Goal: Task Accomplishment & Management: Manage account settings

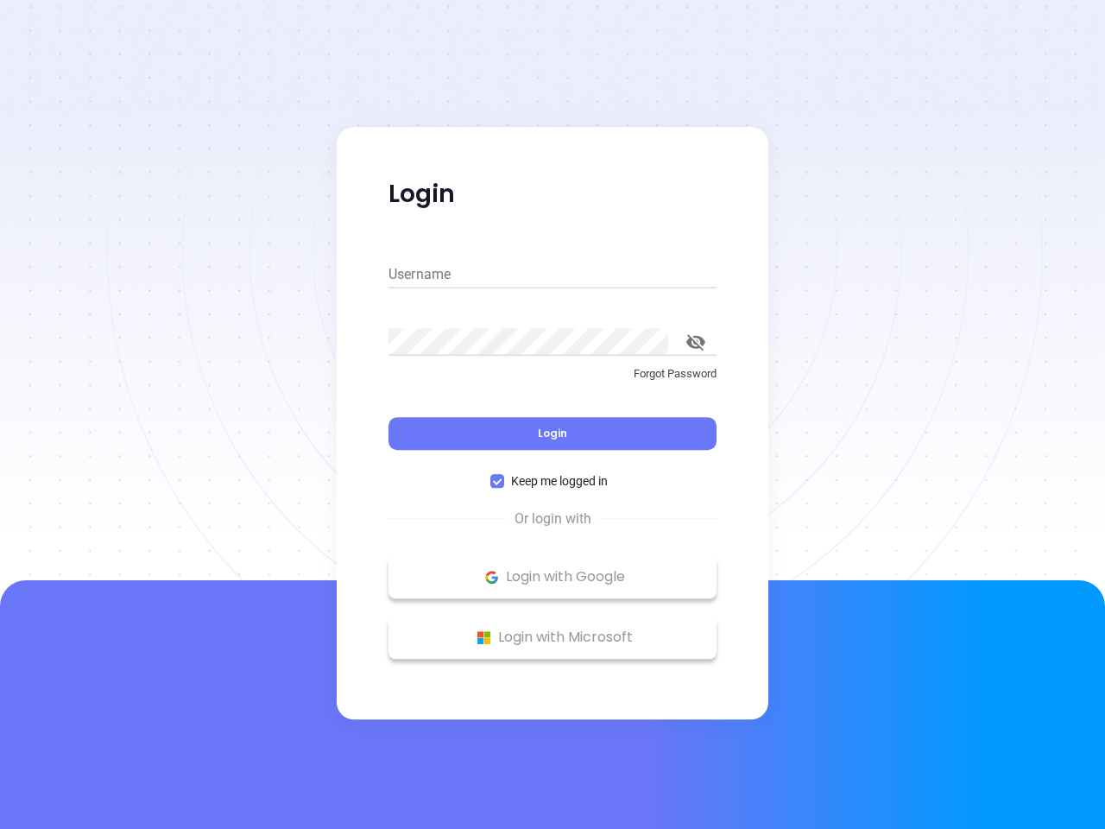
click at [553, 414] on div "Login" at bounding box center [552, 423] width 328 height 54
click at [553, 275] on input "Username" at bounding box center [552, 275] width 328 height 28
click at [696, 342] on icon "toggle password visibility" at bounding box center [695, 342] width 19 height 16
click at [553, 433] on span "Login" at bounding box center [552, 433] width 29 height 15
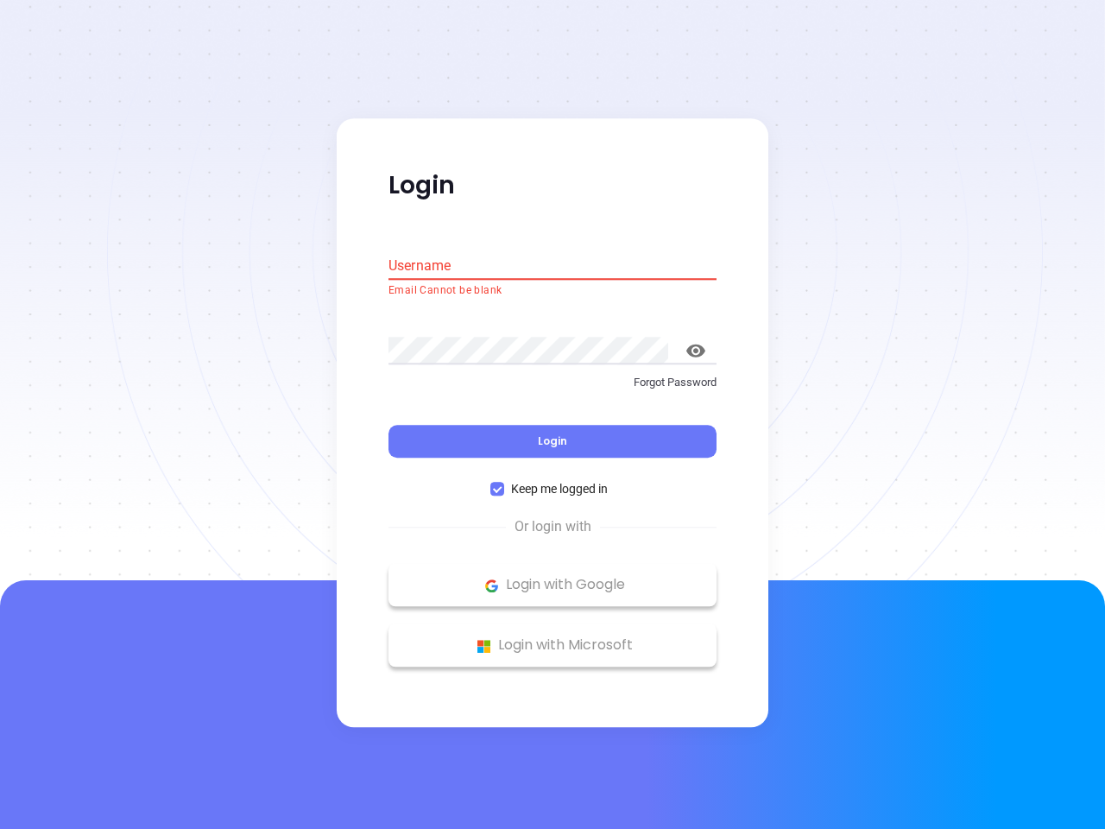
click at [553, 481] on span "Keep me logged in" at bounding box center [559, 489] width 111 height 19
click at [504, 483] on input "Keep me logged in" at bounding box center [497, 490] width 14 height 14
checkbox input "false"
click at [553, 577] on p "Login with Google" at bounding box center [552, 585] width 311 height 26
click at [553, 637] on p "Login with Microsoft" at bounding box center [552, 646] width 311 height 26
